Goal: Navigation & Orientation: Find specific page/section

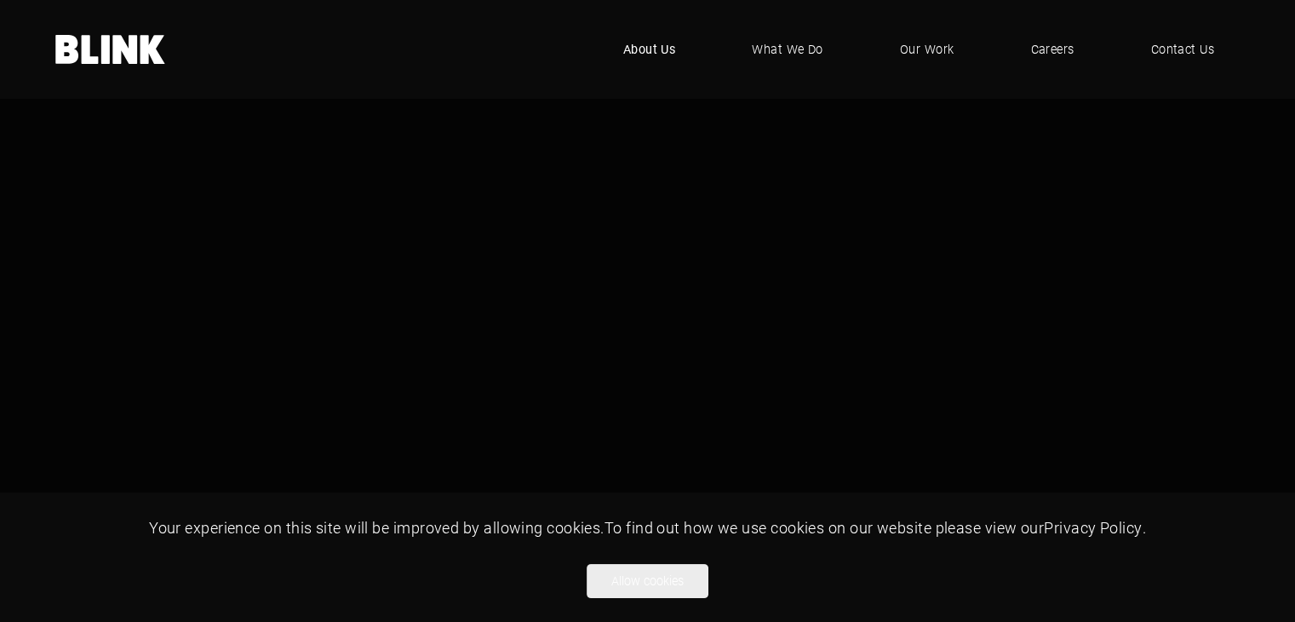
click at [661, 42] on span "About Us" at bounding box center [649, 49] width 53 height 19
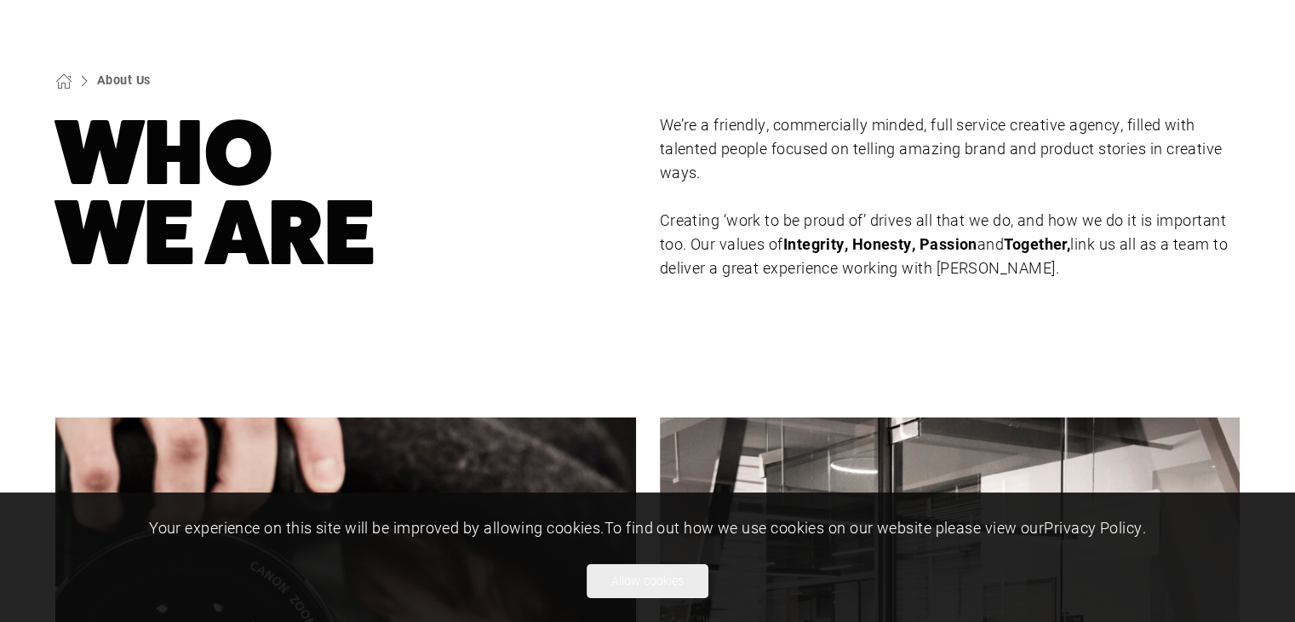
scroll to position [113, 0]
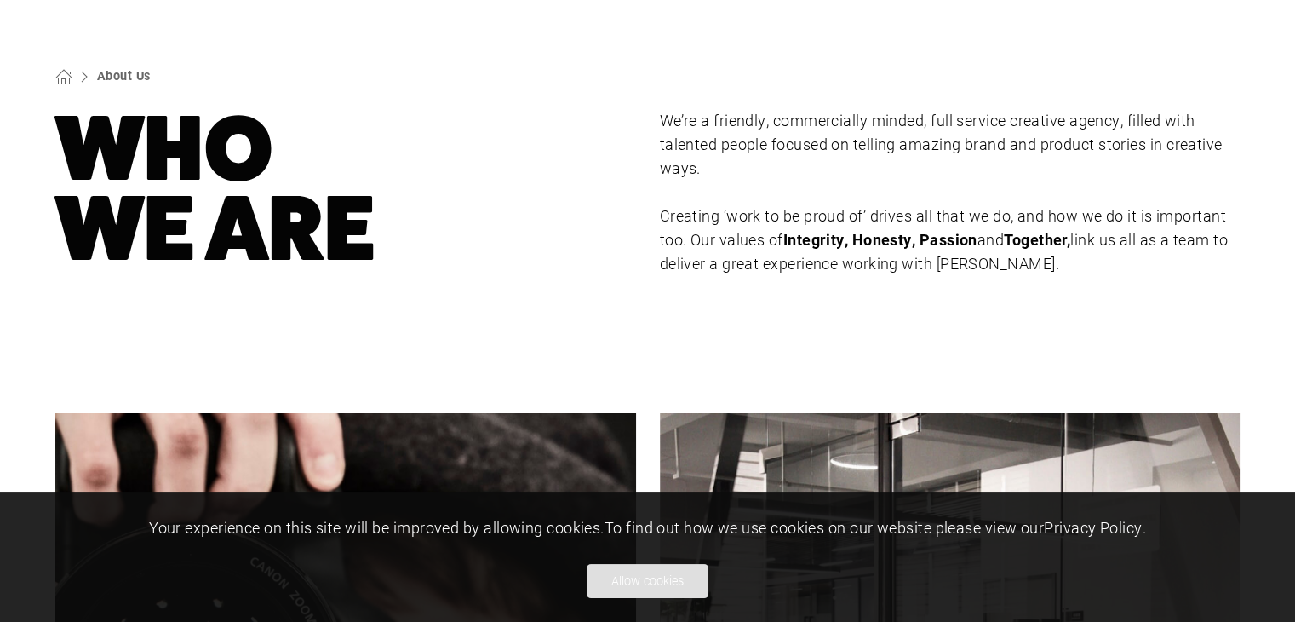
click at [658, 583] on button "Allow cookies" at bounding box center [648, 581] width 122 height 34
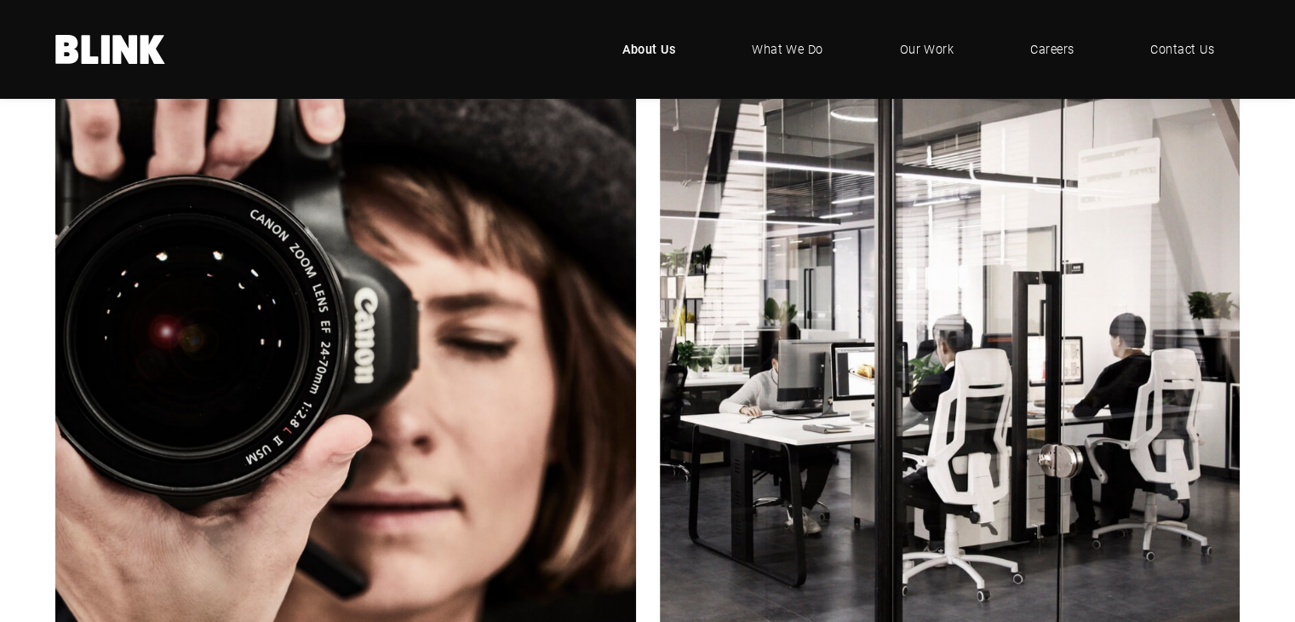
scroll to position [454, 0]
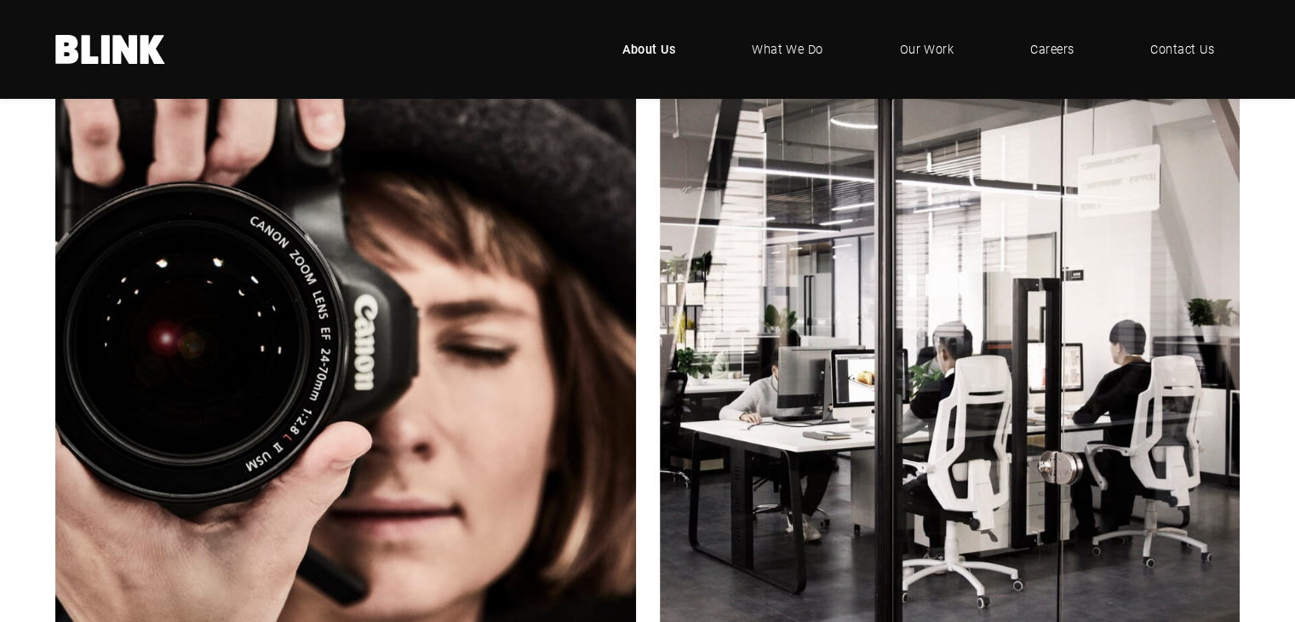
click at [0, 0] on link "Next slide" at bounding box center [0, 0] width 0 height 0
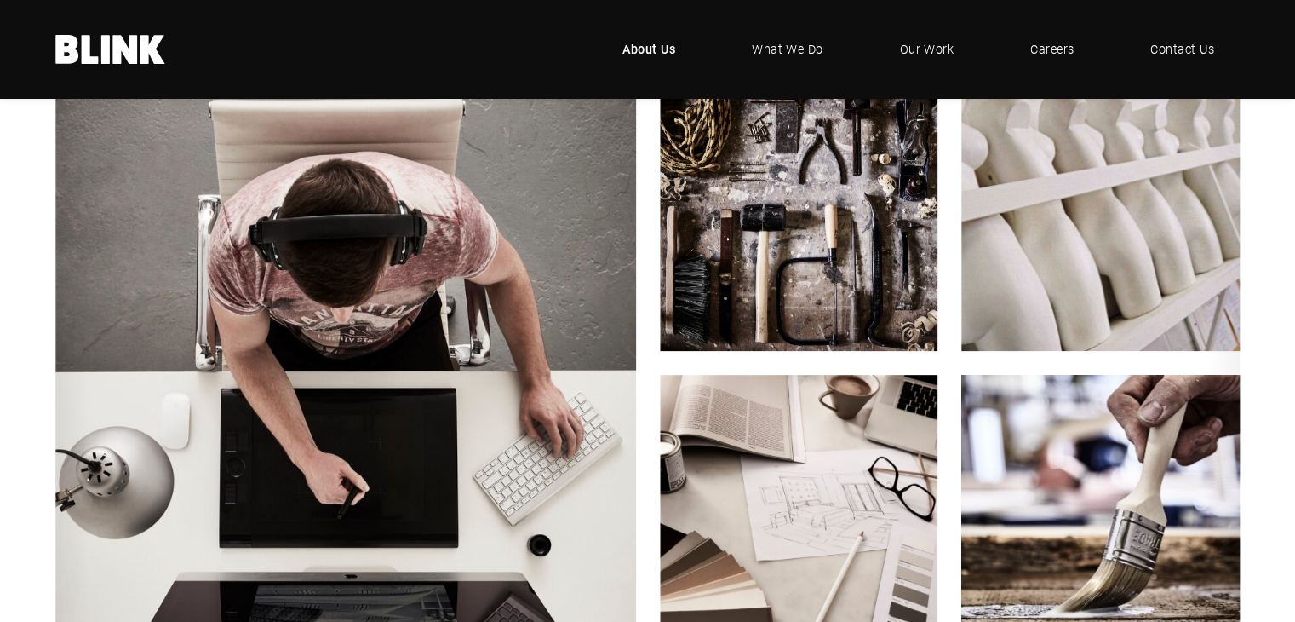
click at [0, 0] on polyline "Next slide" at bounding box center [0, 0] width 0 height 0
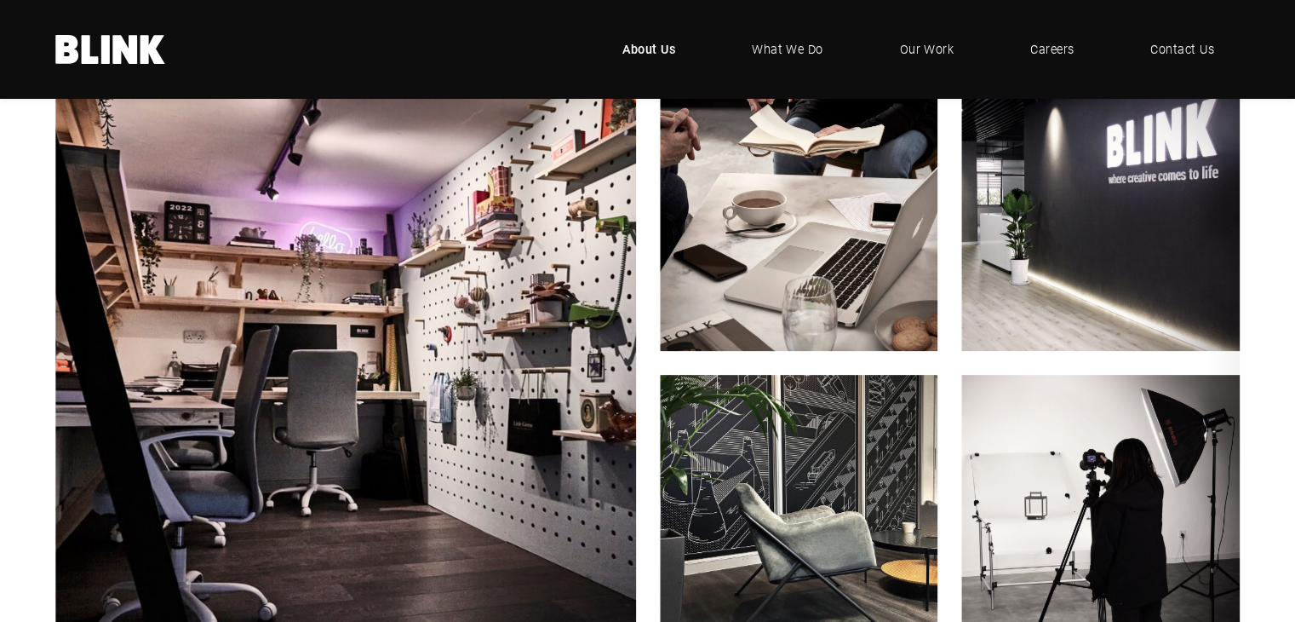
click at [0, 0] on polyline "Next slide" at bounding box center [0, 0] width 0 height 0
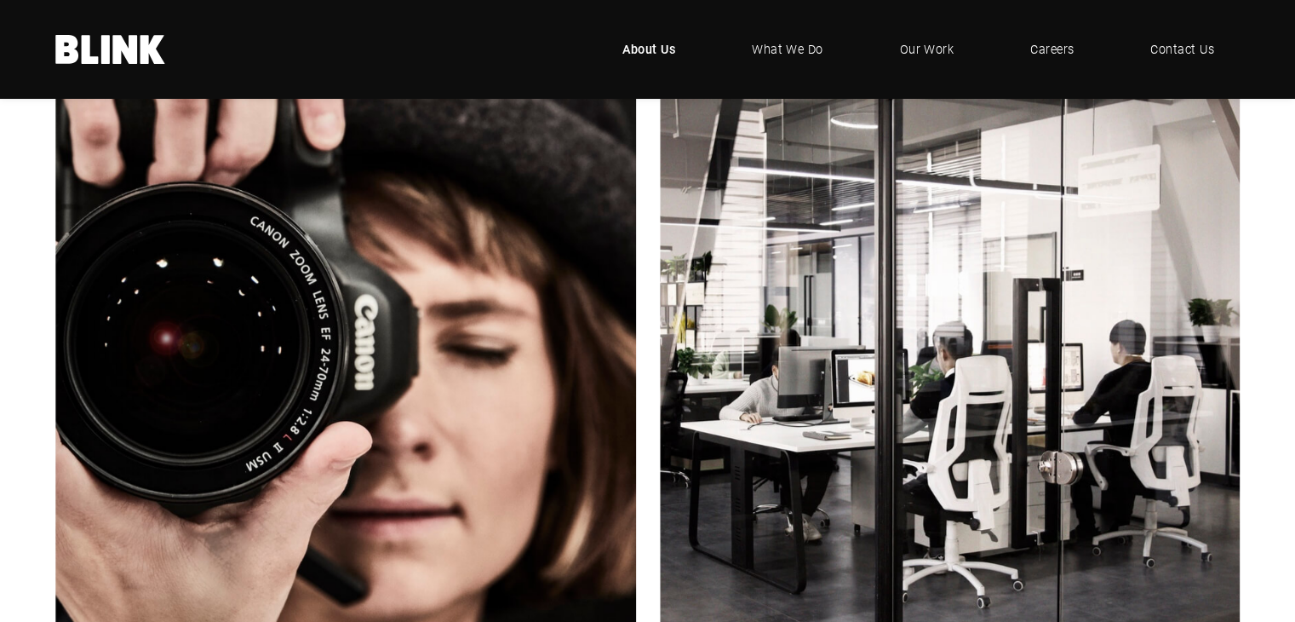
click at [0, 0] on polyline "Next slide" at bounding box center [0, 0] width 0 height 0
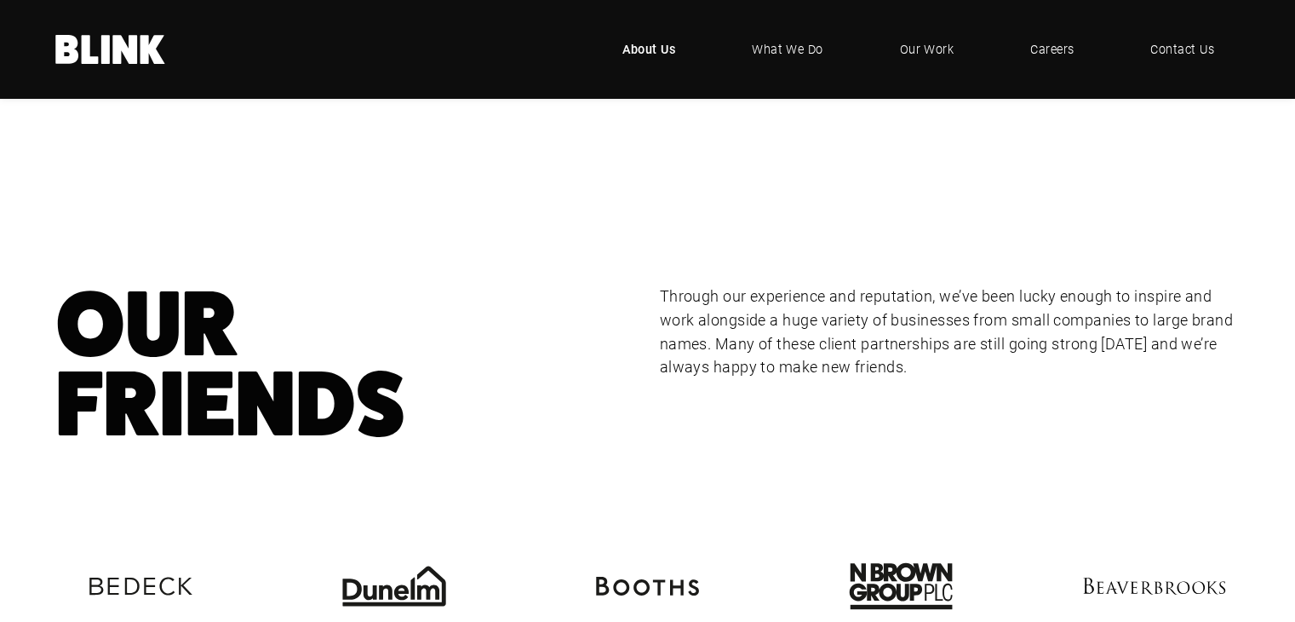
scroll to position [0, 0]
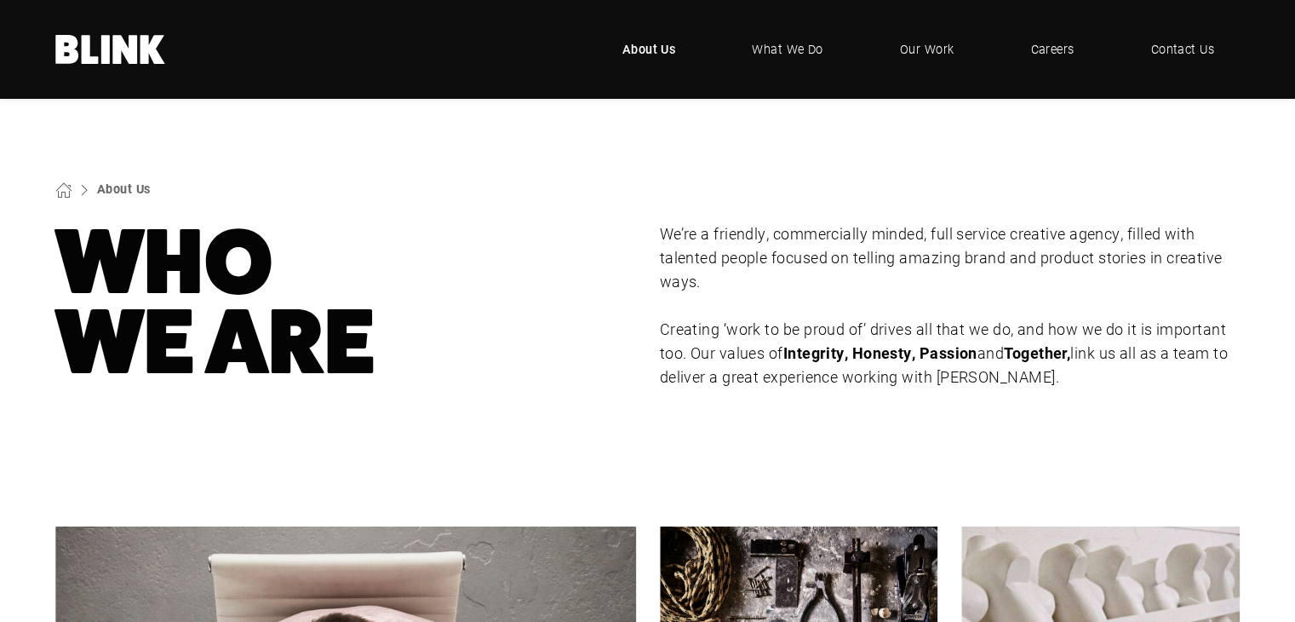
drag, startPoint x: 790, startPoint y: 540, endPoint x: 671, endPoint y: -74, distance: 625.5
click at [795, 42] on span "What We Do" at bounding box center [787, 49] width 72 height 19
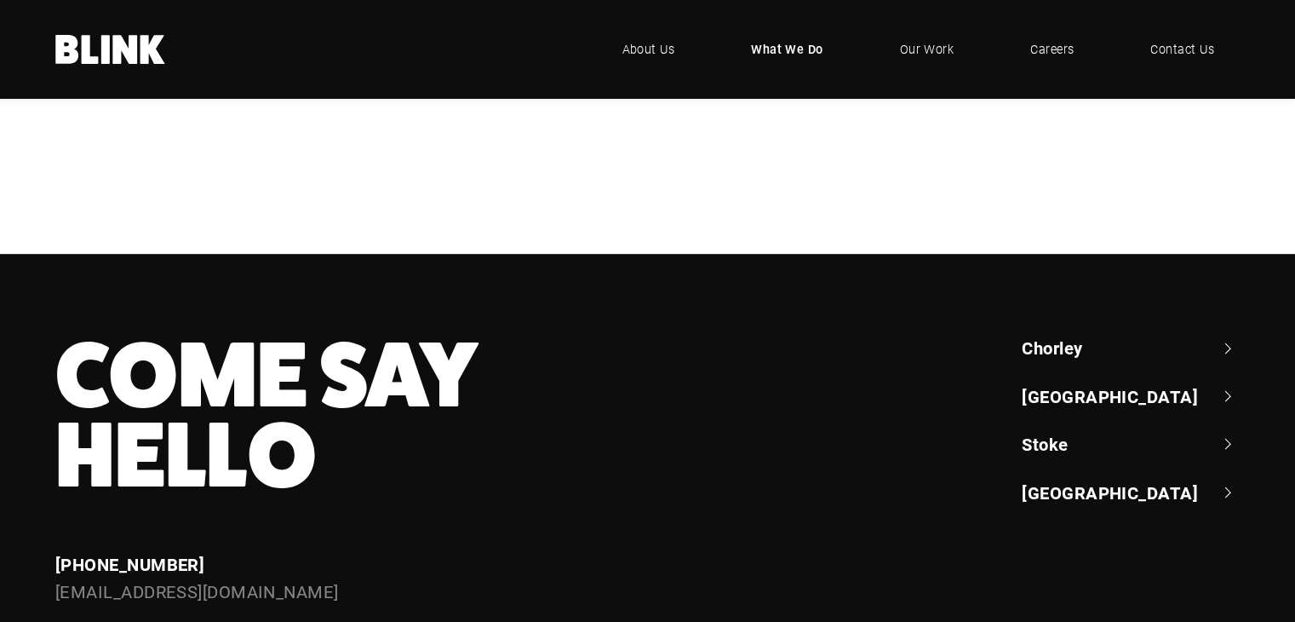
scroll to position [681, 0]
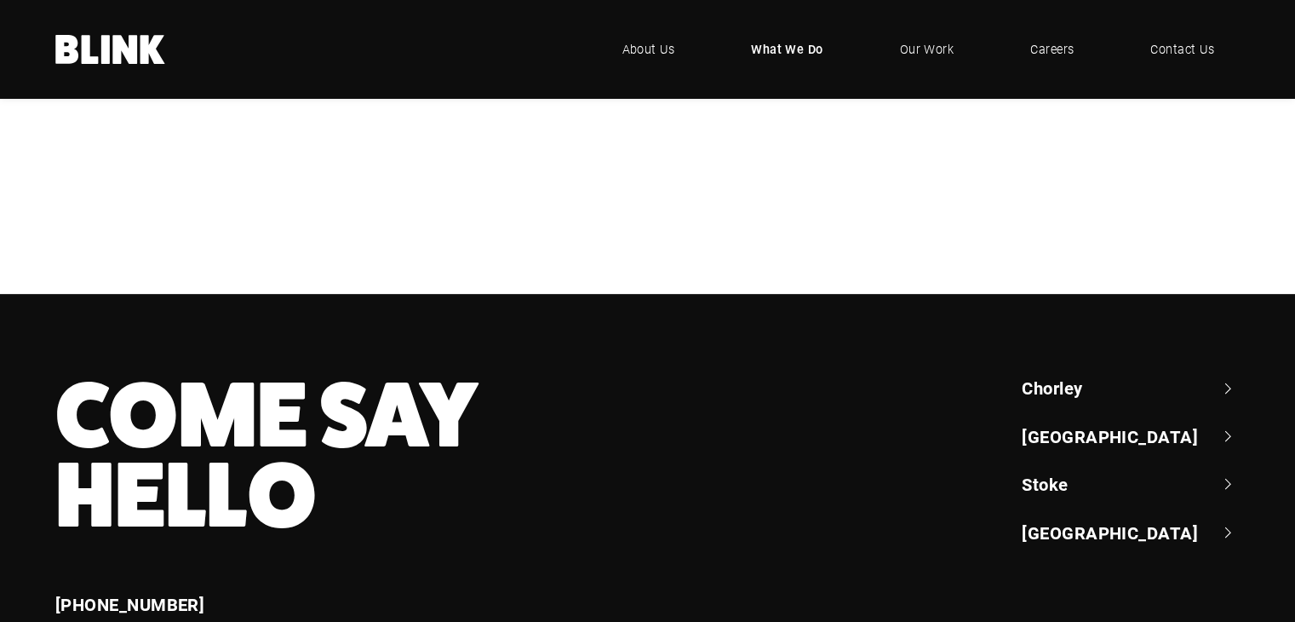
click at [0, 0] on div "Design & Artwork" at bounding box center [0, 0] width 0 height 0
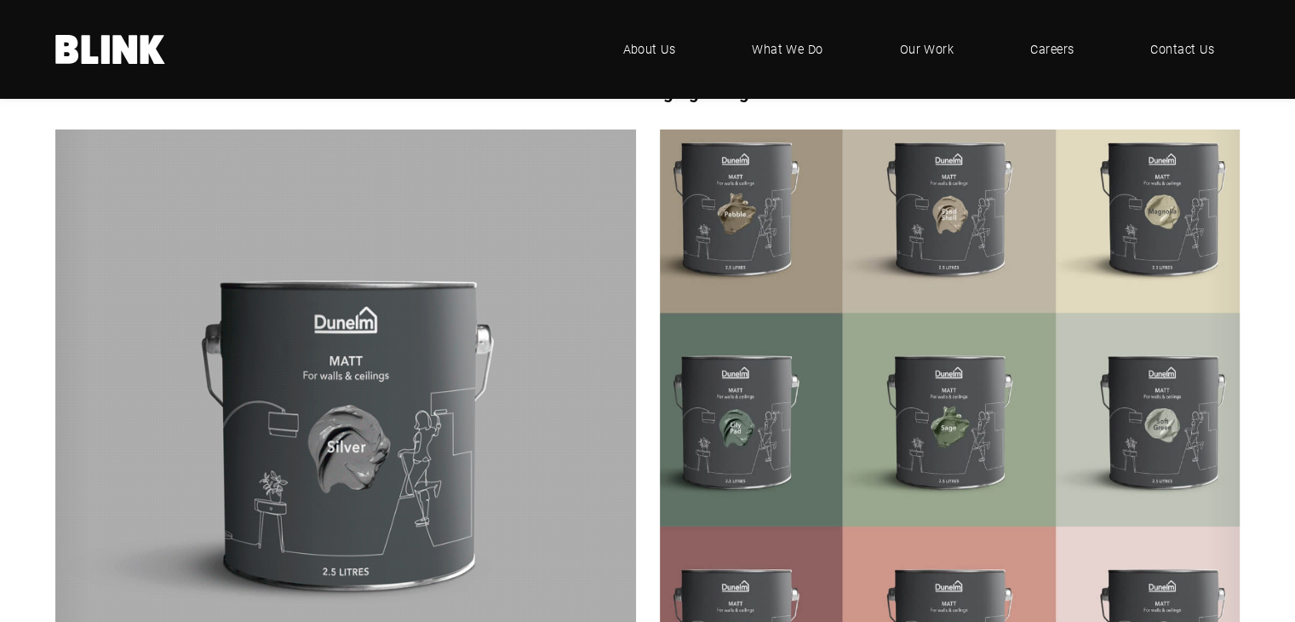
scroll to position [341, 0]
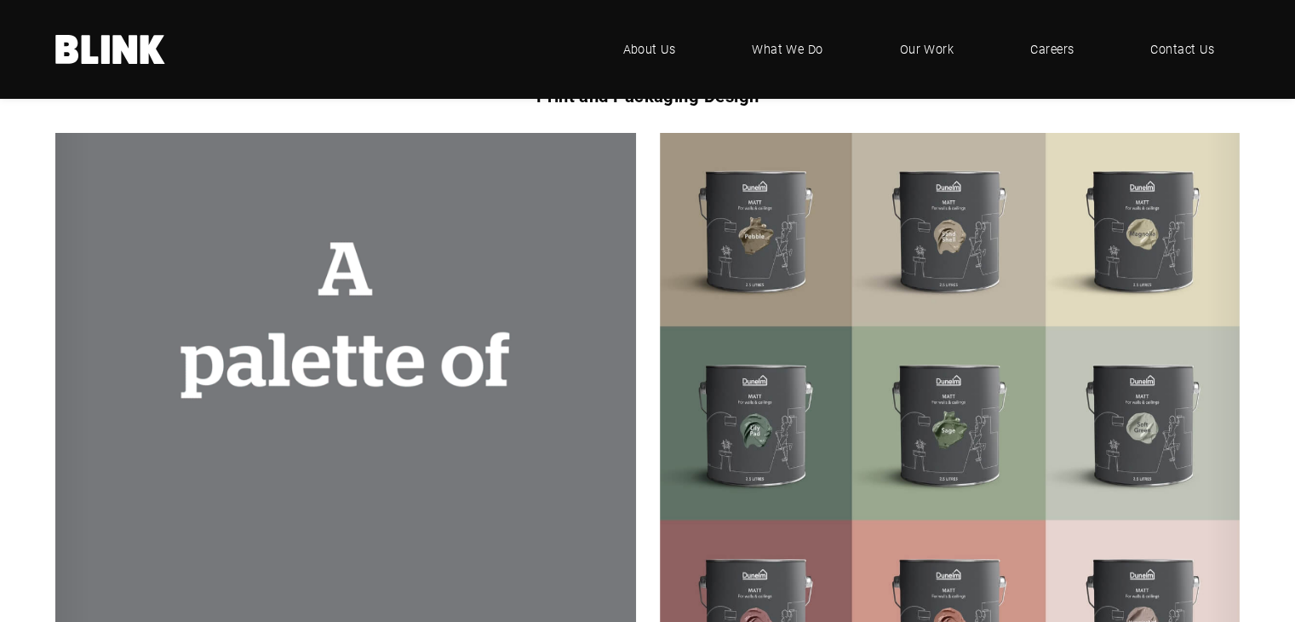
click at [1237, 424] on div at bounding box center [647, 451] width 1295 height 637
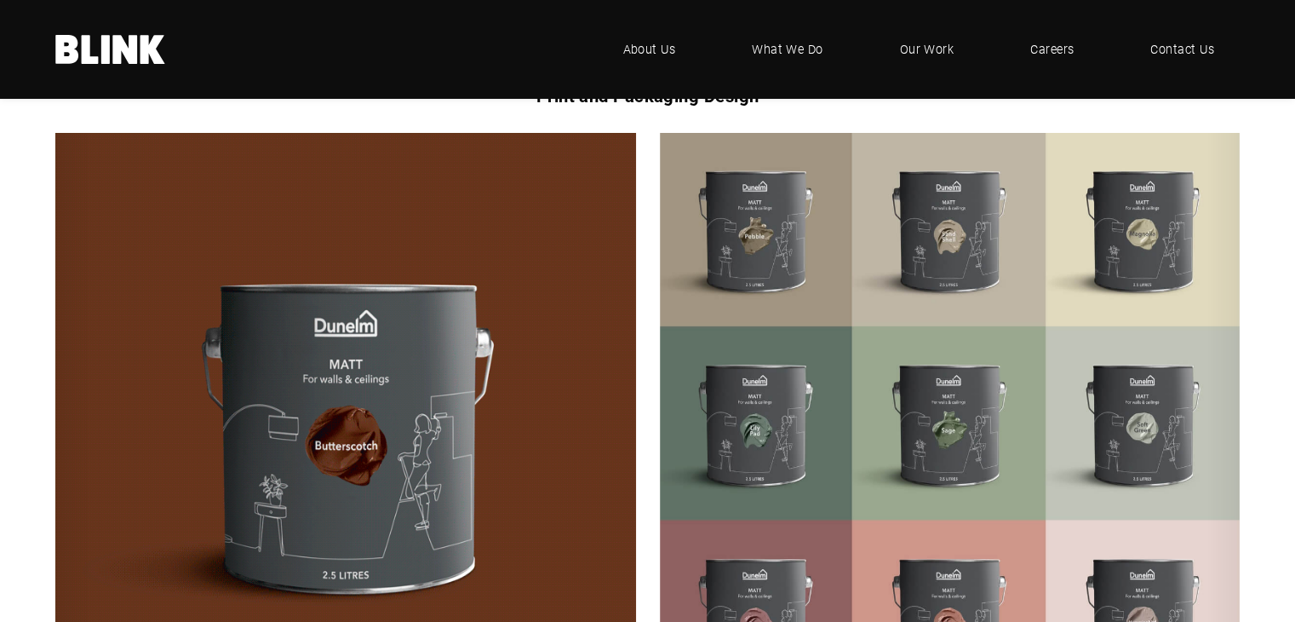
click at [0, 0] on link "Next slide" at bounding box center [0, 0] width 0 height 0
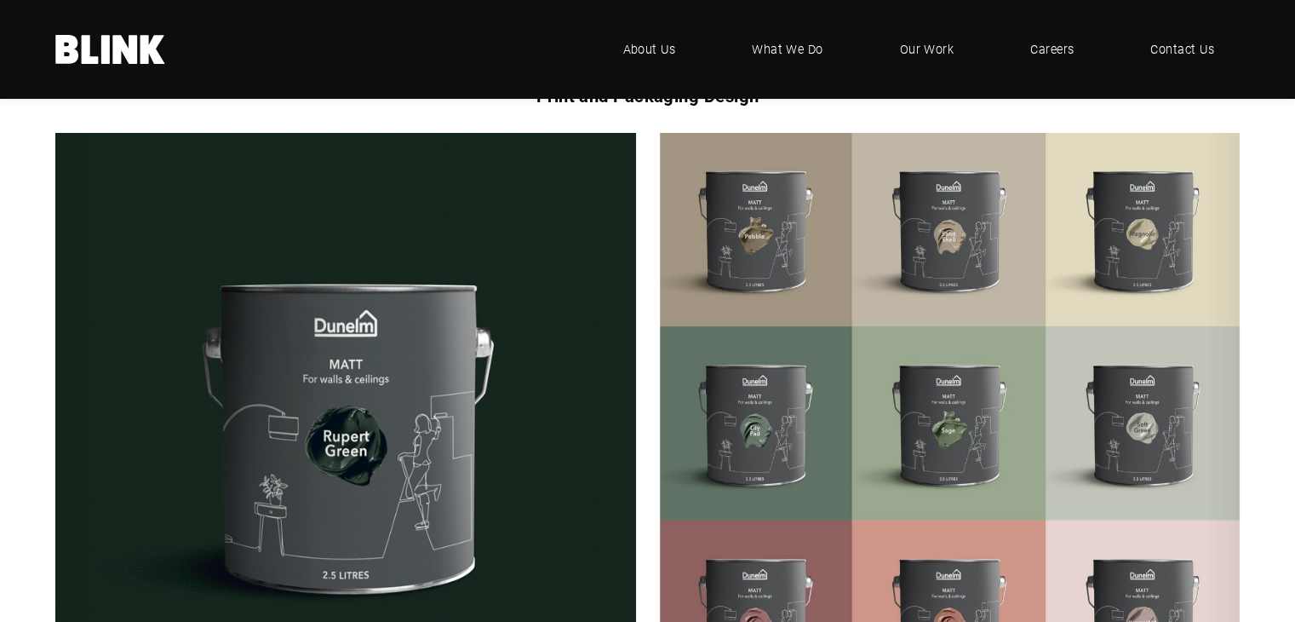
click at [0, 0] on icon "Next slide" at bounding box center [0, 0] width 0 height 0
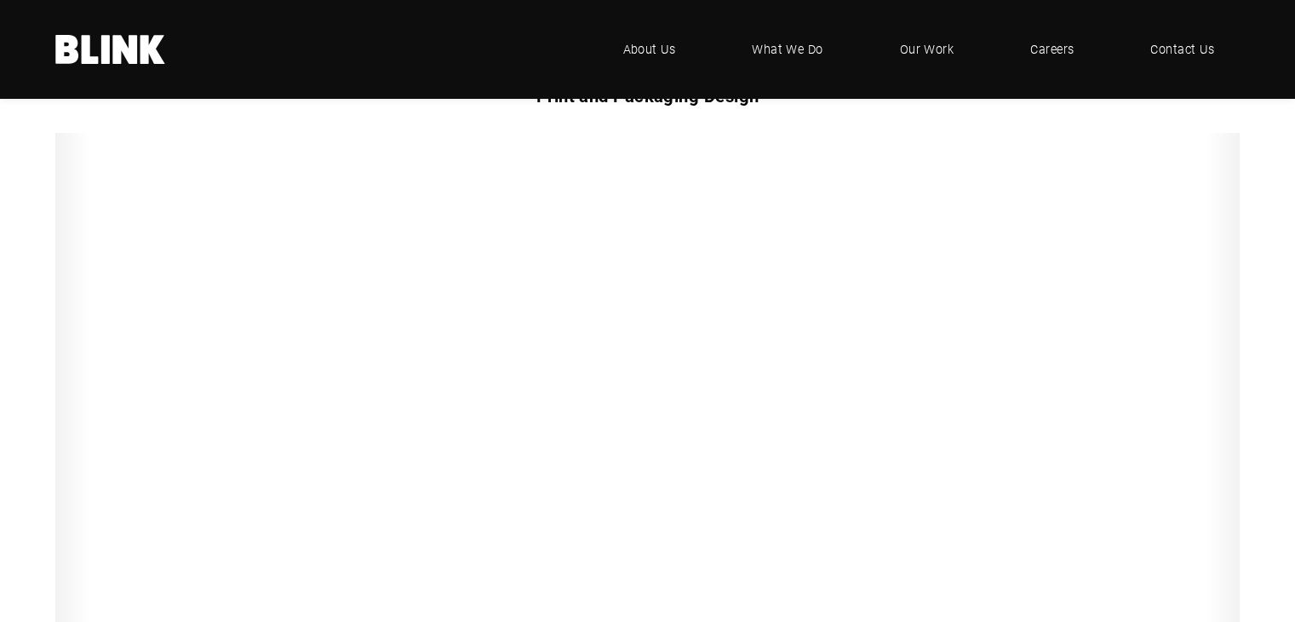
click at [0, 0] on icon "Next slide" at bounding box center [0, 0] width 0 height 0
